Goal: Task Accomplishment & Management: Manage account settings

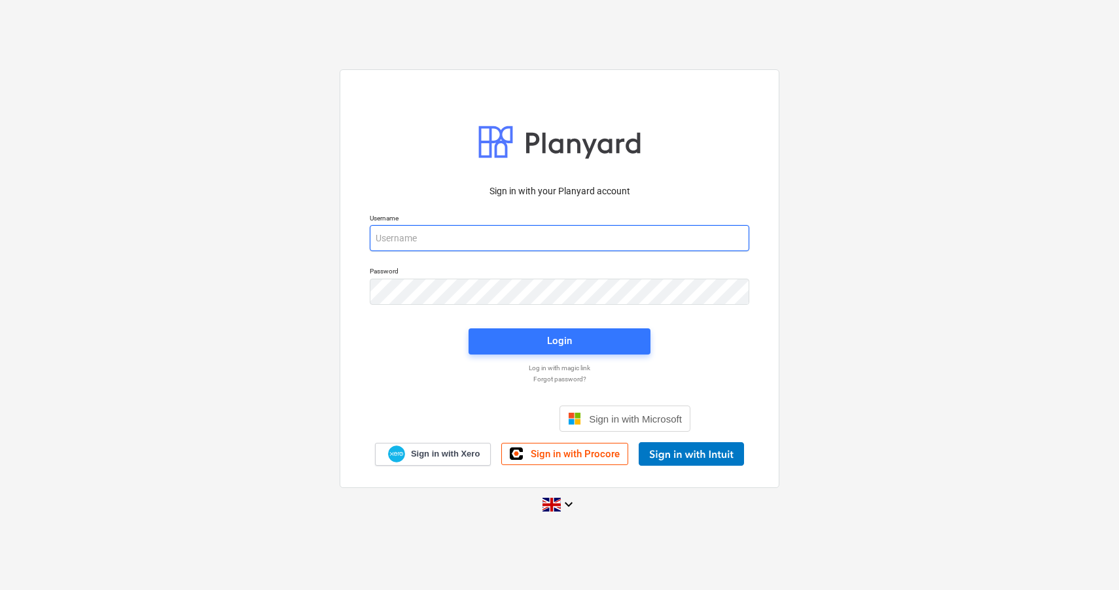
type input "[PERSON_NAME][EMAIL_ADDRESS][DOMAIN_NAME]"
click at [582, 178] on div "Sign in with your Planyard account" at bounding box center [559, 191] width 395 height 29
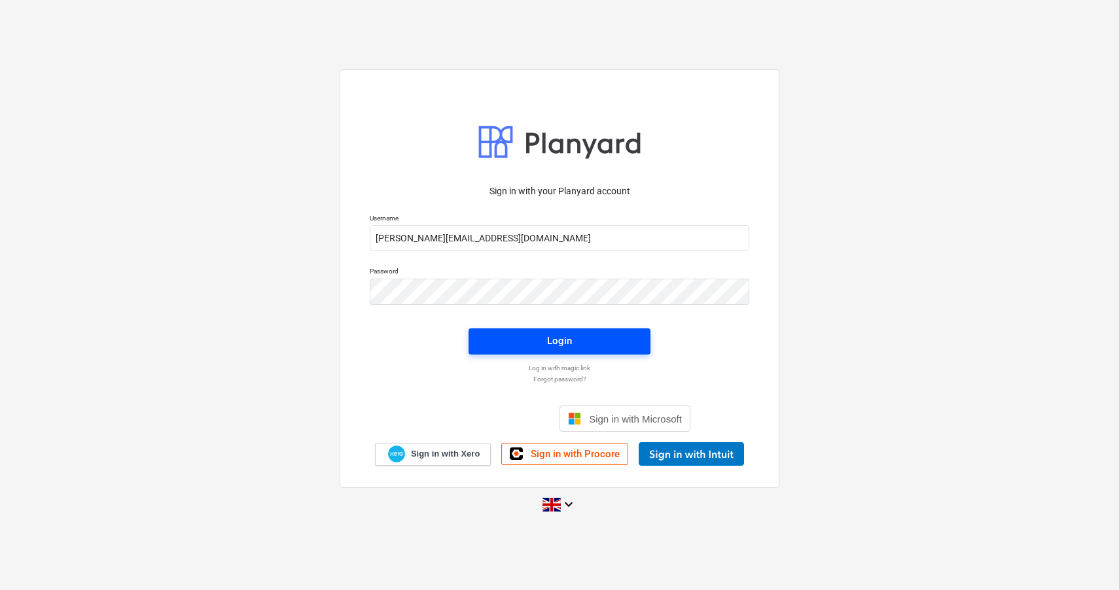
click at [568, 340] on div "Login" at bounding box center [559, 340] width 25 height 17
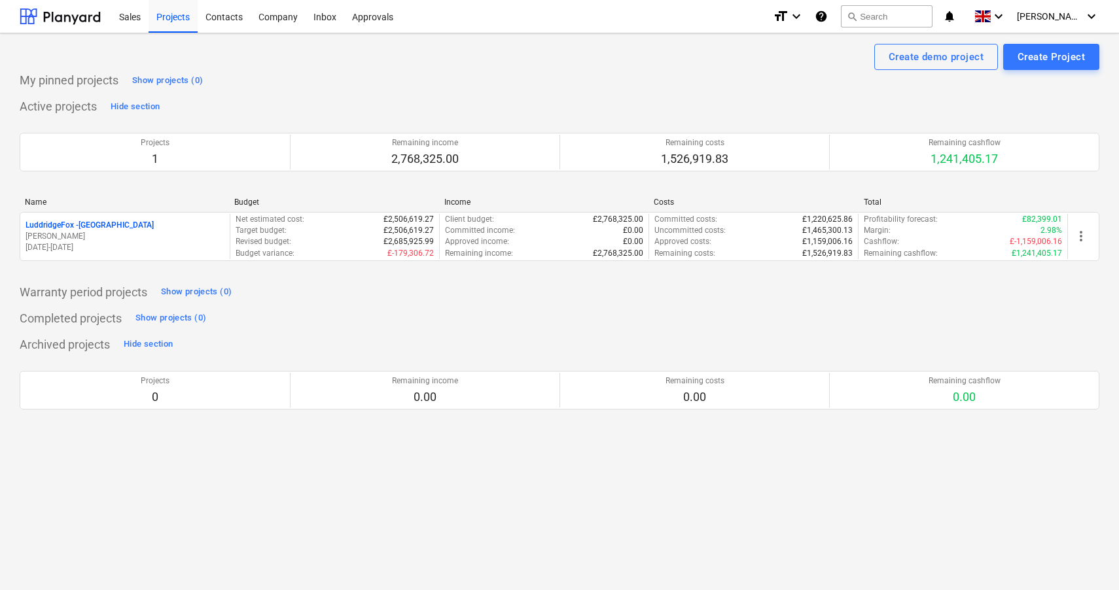
drag, startPoint x: 142, startPoint y: 227, endPoint x: 273, endPoint y: 230, distance: 131.6
click at [150, 227] on p "LuddridgeFox - [GEOGRAPHIC_DATA]" at bounding box center [90, 225] width 128 height 11
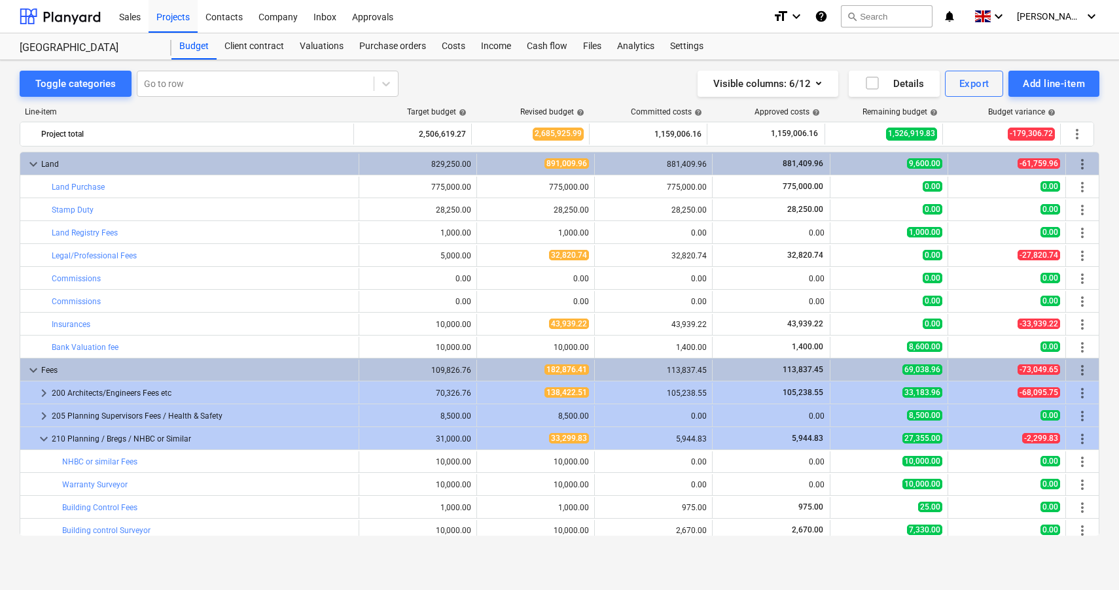
scroll to position [118, 0]
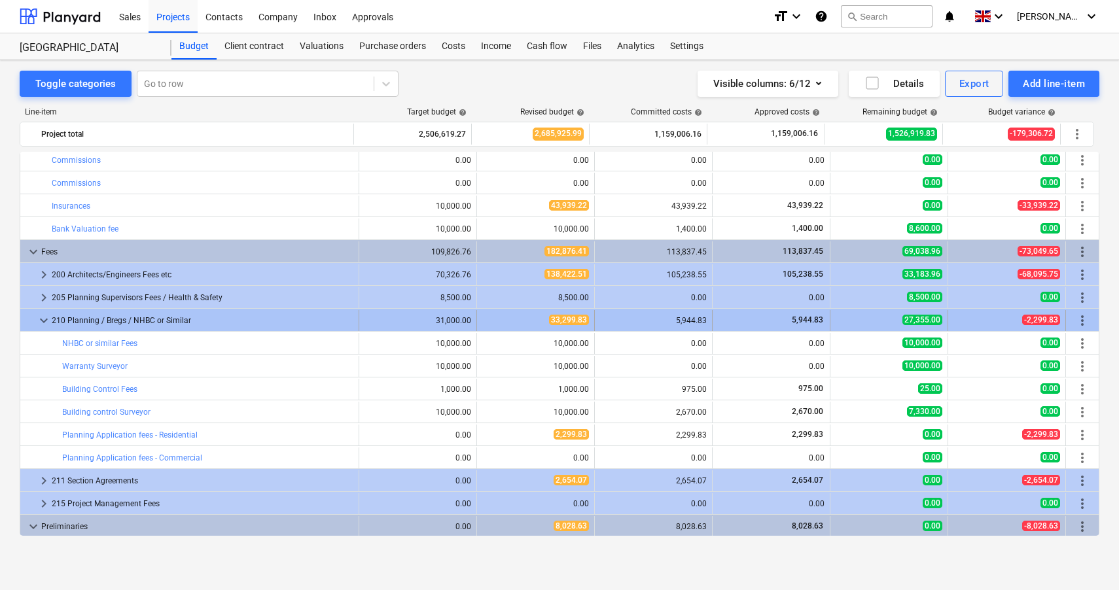
click at [45, 324] on span "keyboard_arrow_down" at bounding box center [44, 321] width 16 height 16
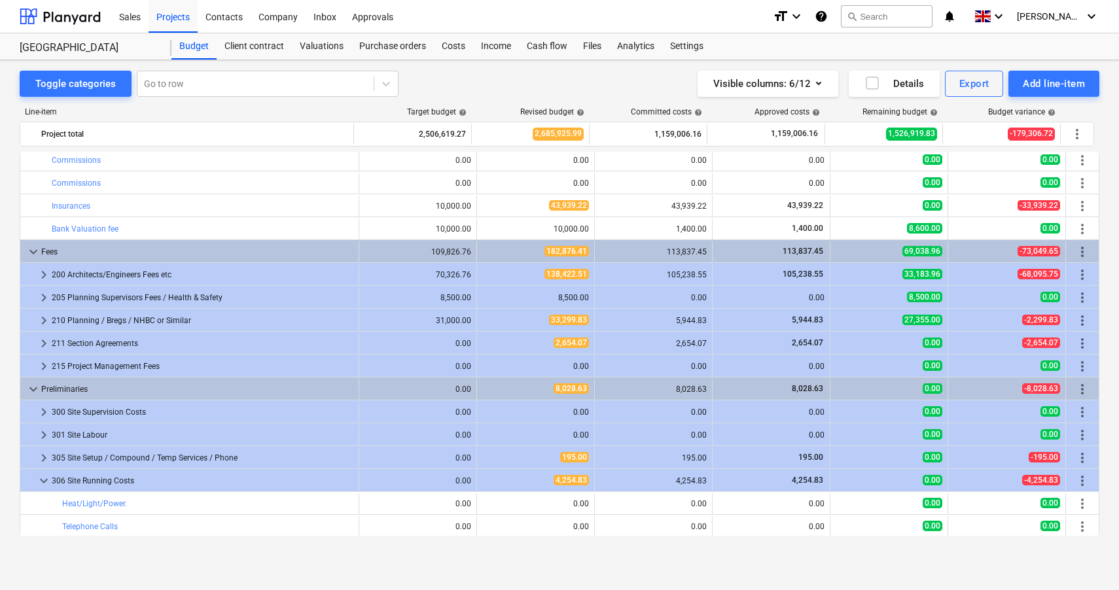
scroll to position [0, 0]
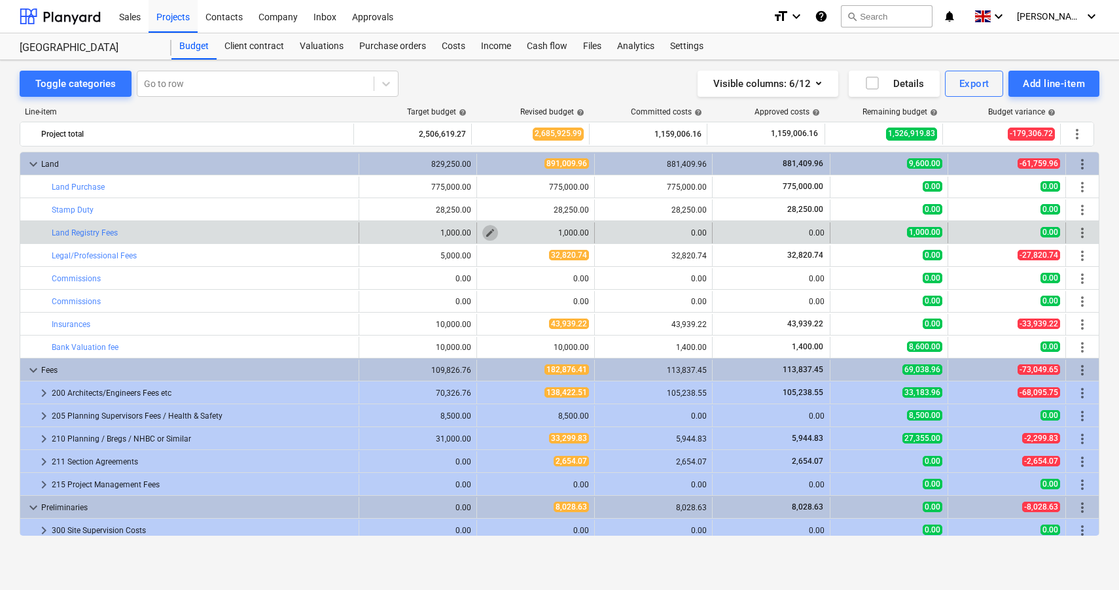
click at [485, 232] on span "edit" at bounding box center [490, 233] width 10 height 10
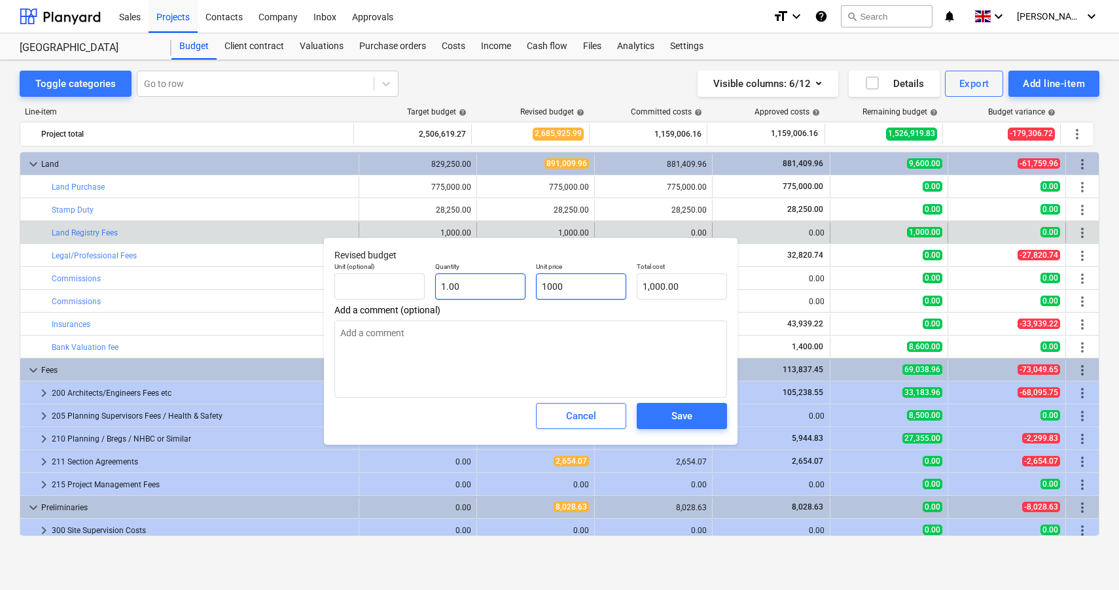
drag, startPoint x: 588, startPoint y: 290, endPoint x: 514, endPoint y: 291, distance: 73.9
click at [514, 291] on div "Unit (optional) Quantity 1.00 Unit price 1000 Total cost 1,000.00" at bounding box center [530, 281] width 403 height 48
type input "0"
type textarea "x"
type input "0.00"
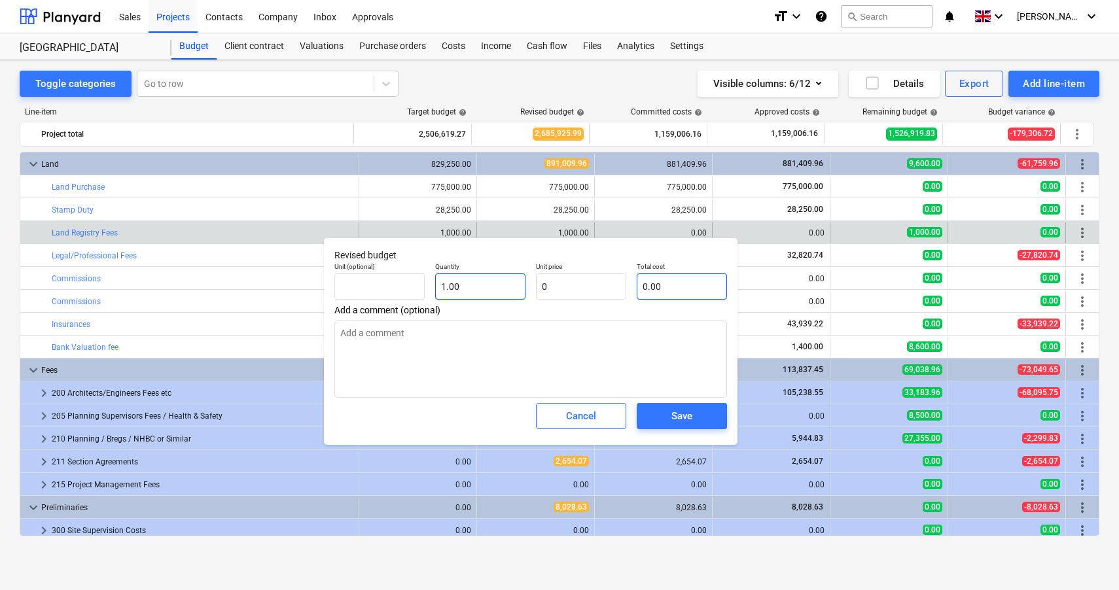
type input "0.00"
type textarea "x"
type input "0.00"
click at [668, 419] on span "Save" at bounding box center [681, 416] width 59 height 17
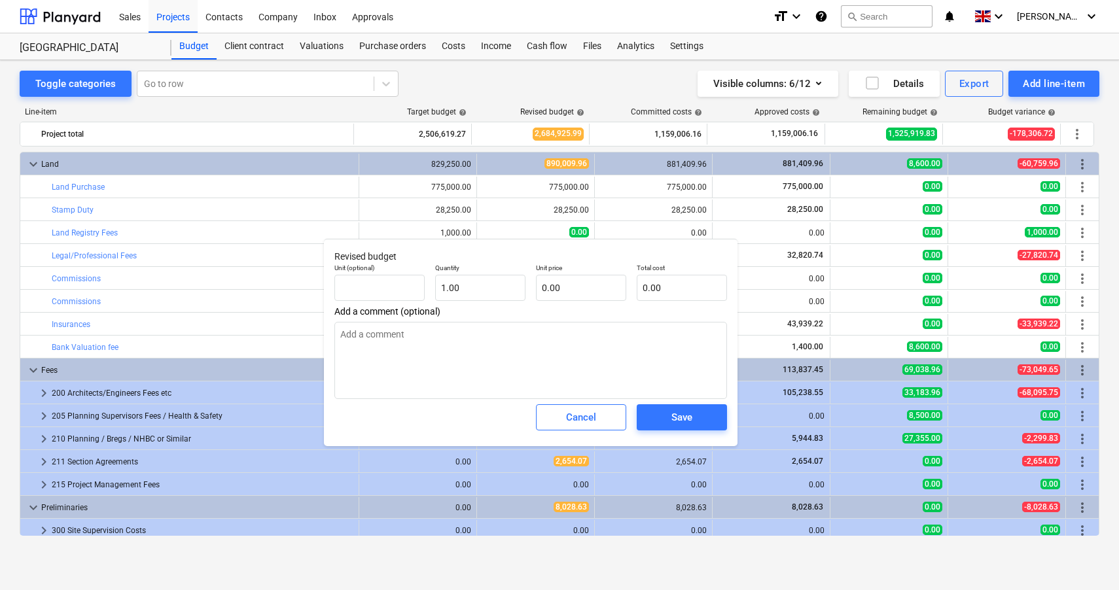
type textarea "x"
